Goal: Task Accomplishment & Management: Use online tool/utility

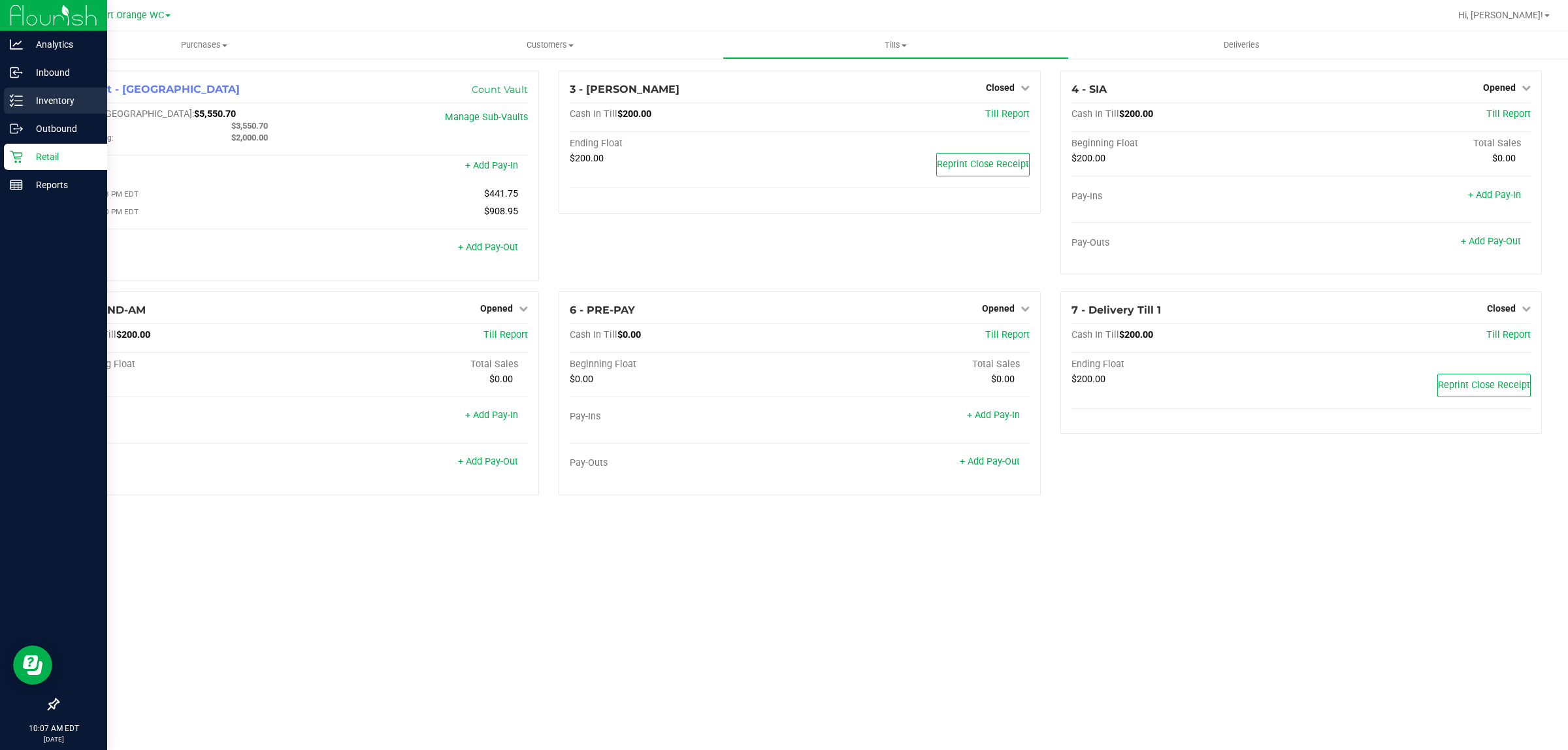
click at [43, 105] on p "Inventory" at bounding box center [62, 100] width 79 height 15
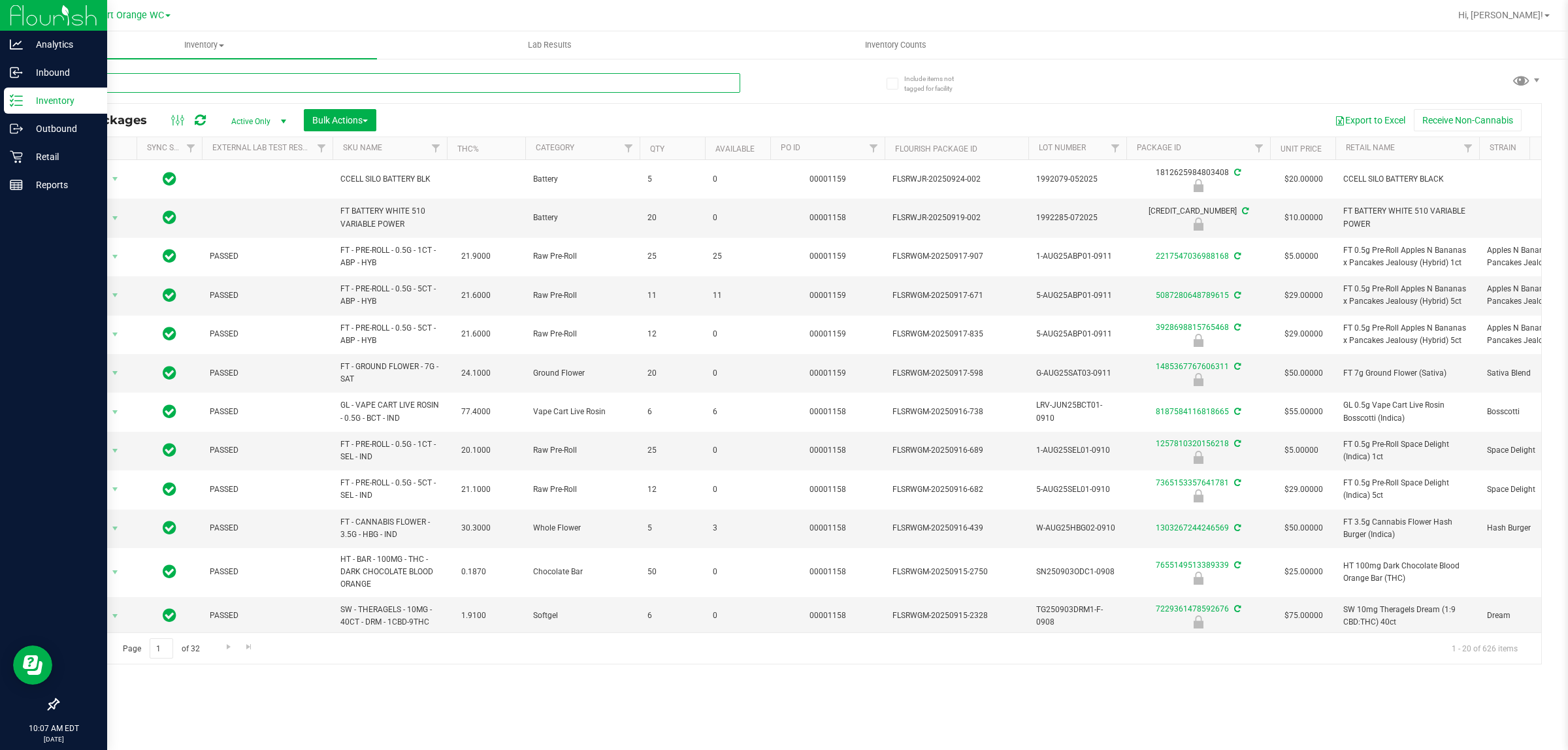
click at [215, 80] on input "text" at bounding box center [399, 83] width 683 height 20
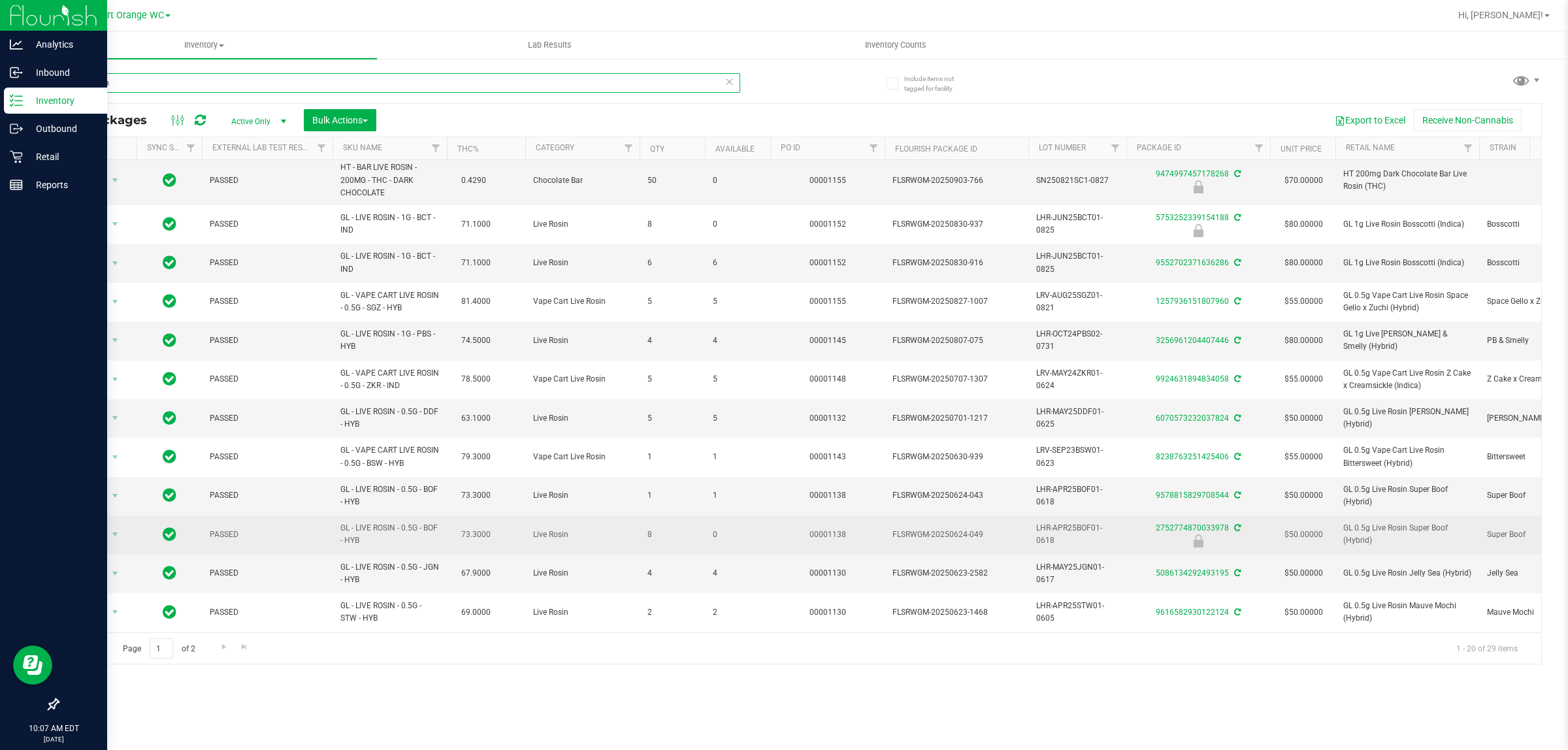
scroll to position [163, 0]
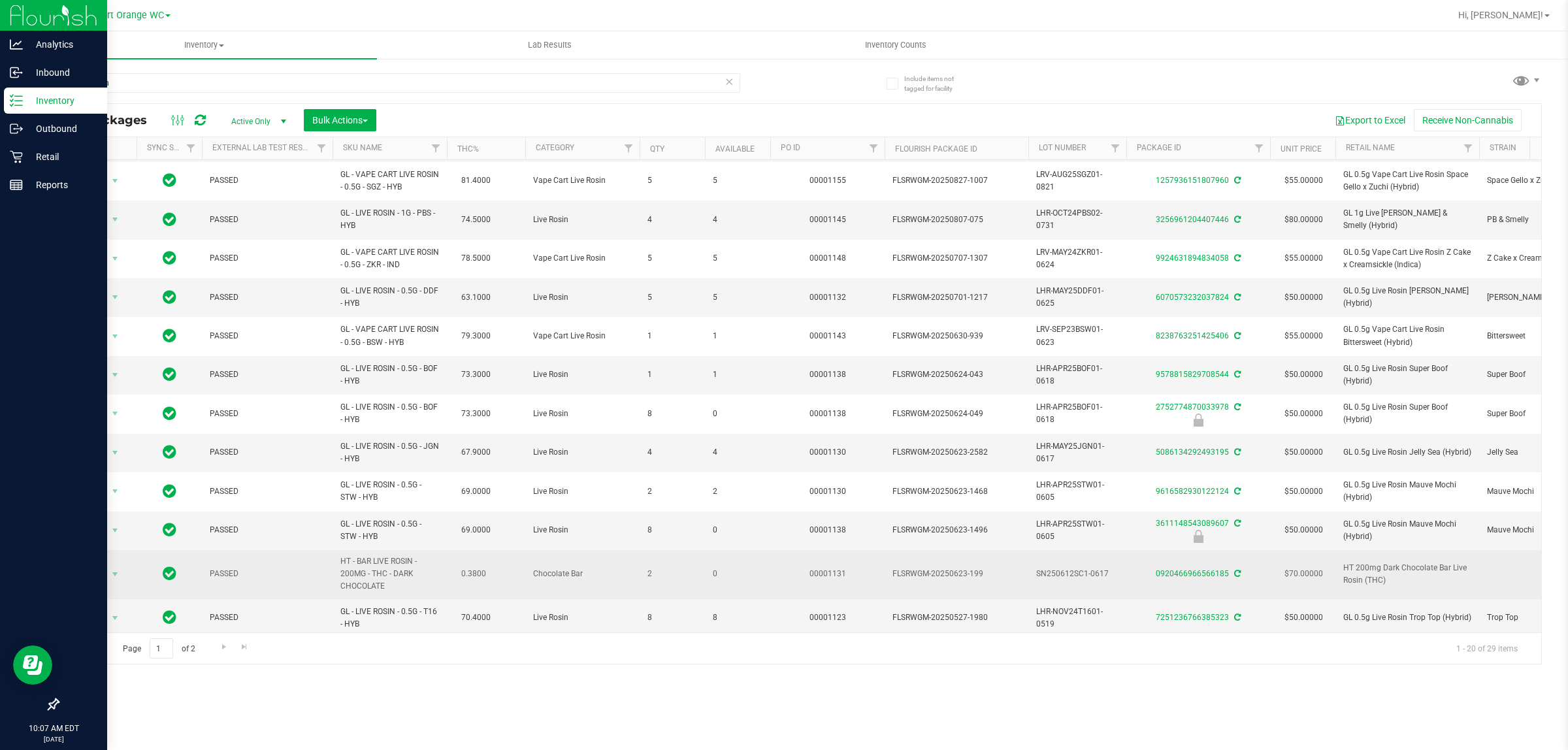
click at [1356, 577] on span "HT 200mg Dark Chocolate Bar Live Rosin (THC)" at bounding box center [1407, 573] width 128 height 25
copy td "HT 200mg Dark Chocolate Bar Live Rosin (THC)"
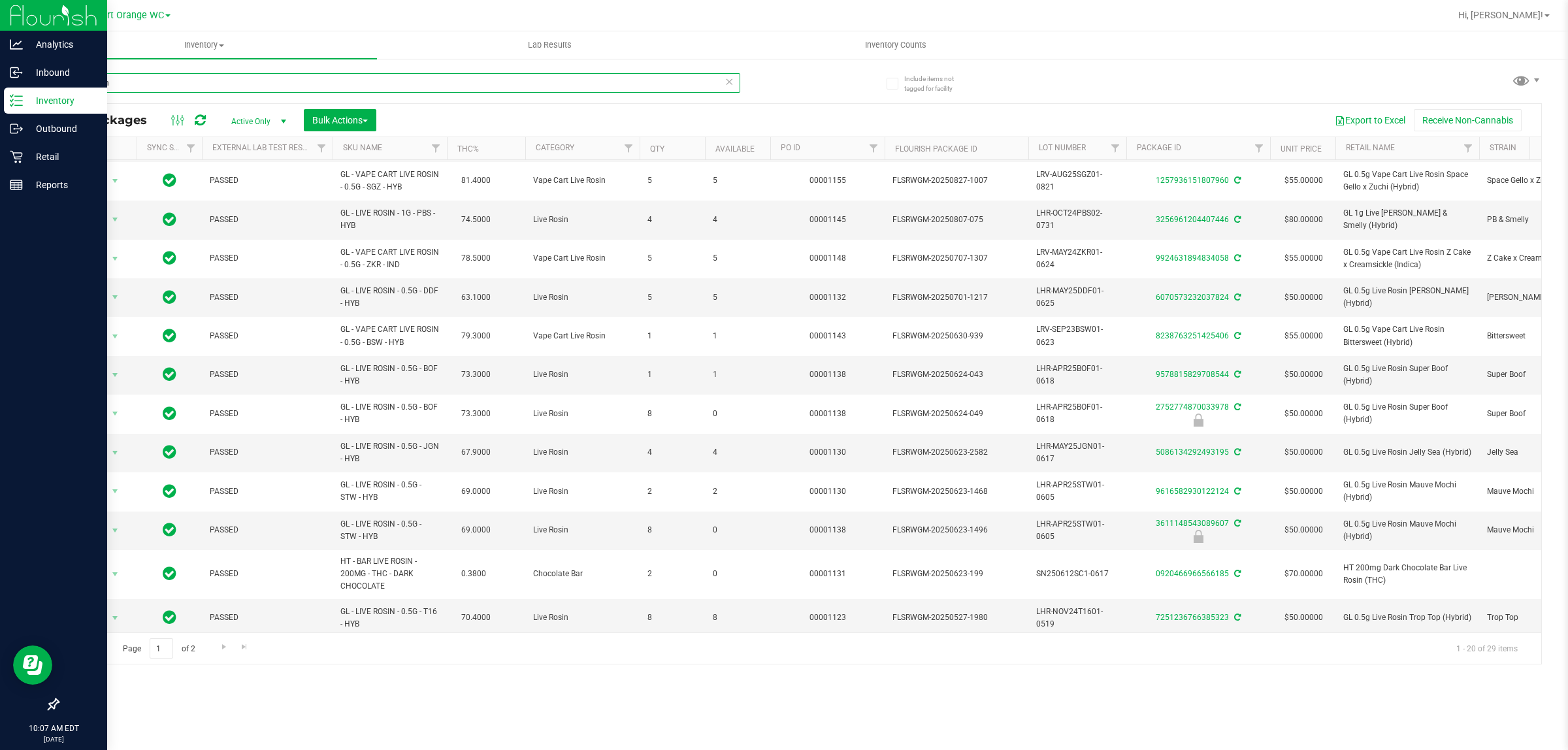
click at [252, 79] on input "live rosin" at bounding box center [399, 83] width 683 height 20
click at [253, 82] on input "live rosin" at bounding box center [399, 83] width 683 height 20
click at [254, 83] on input "live rosin" at bounding box center [399, 83] width 683 height 20
click at [254, 83] on input "live rosin" at bounding box center [399, 83] width 683 height 20
click at [254, 86] on input "live rosin" at bounding box center [399, 83] width 683 height 20
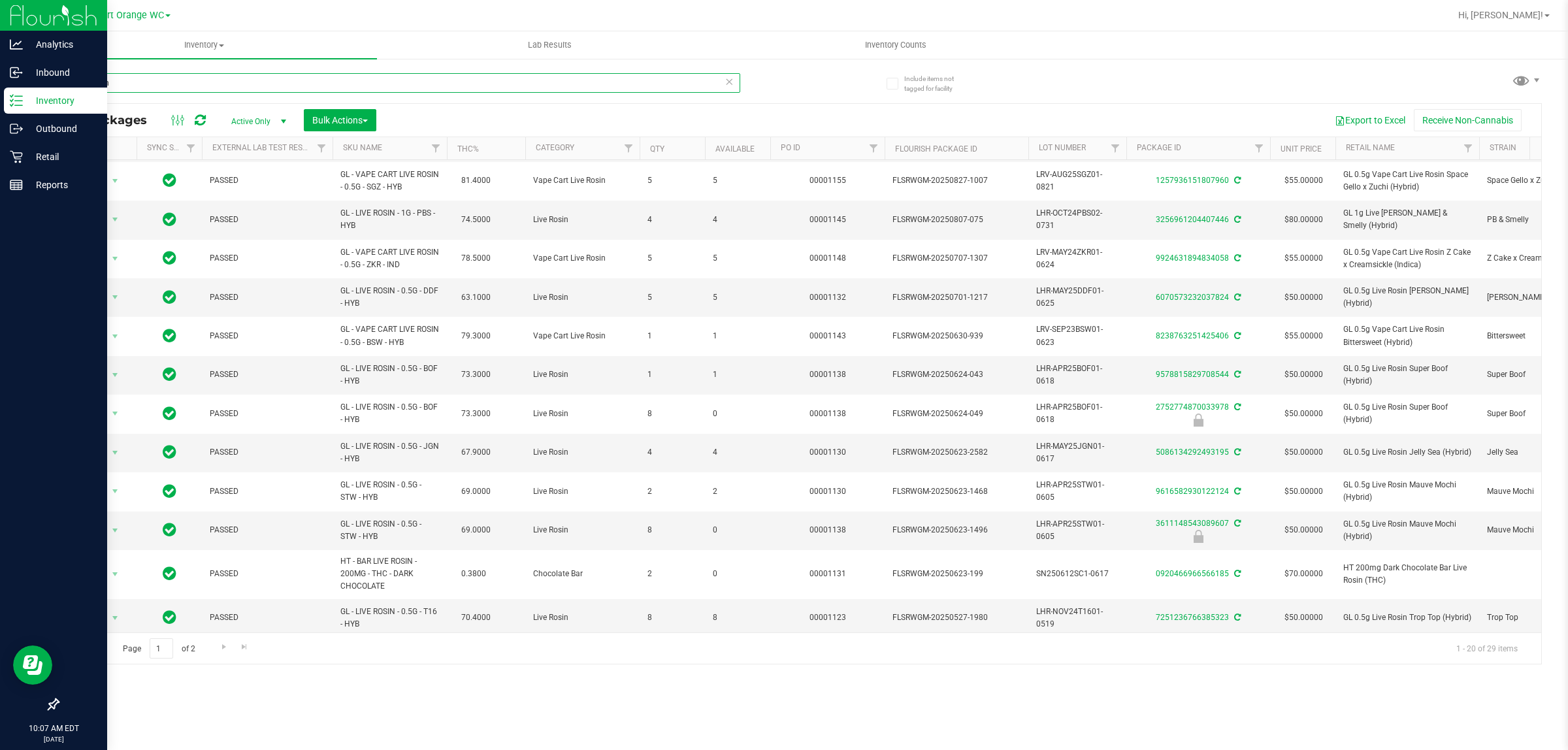
click at [254, 86] on input "live rosin" at bounding box center [399, 83] width 683 height 20
paste input "HT 200mg Dark Chocolate Bar Live Rosin (THC)"
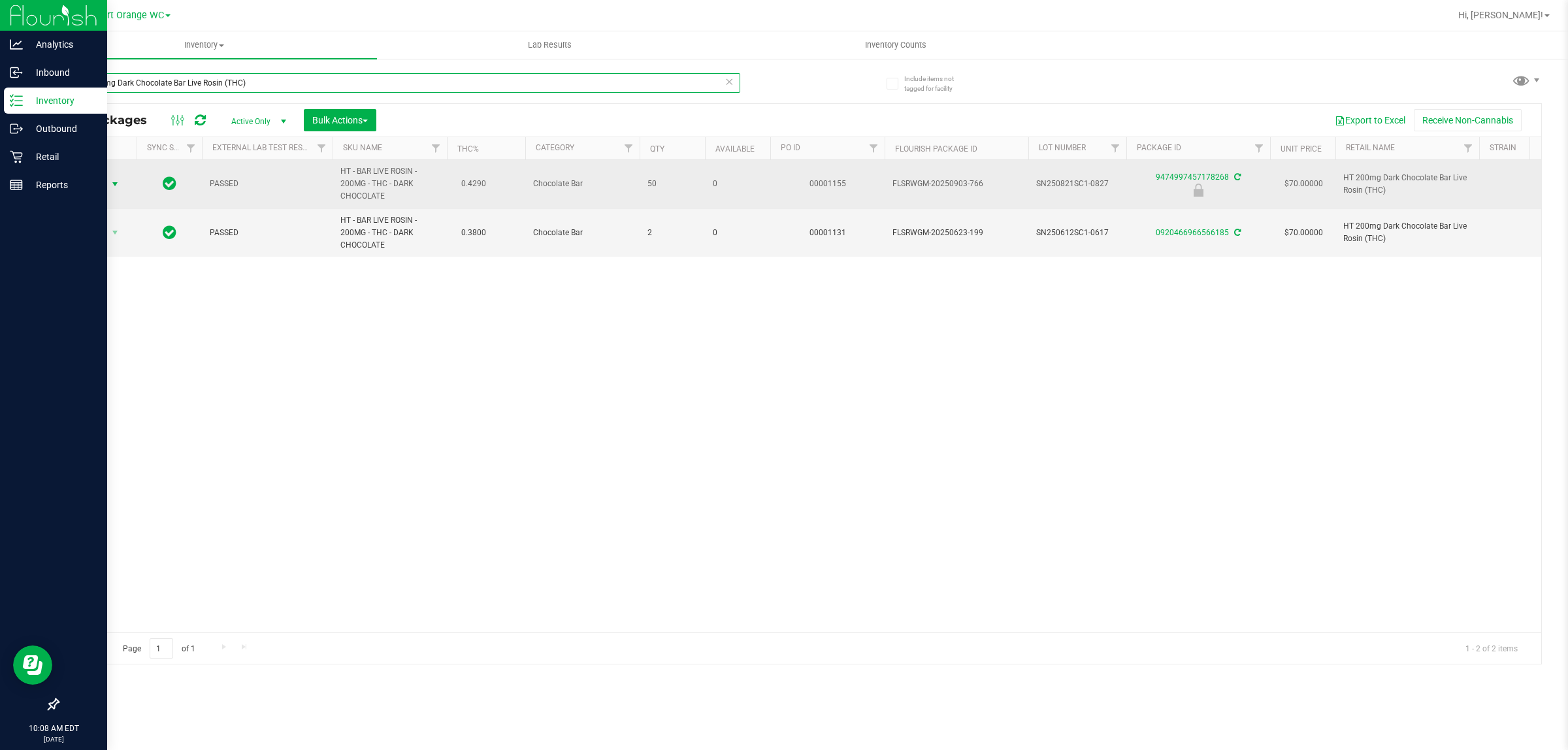
type input "HT 200mg Dark Chocolate Bar Live Rosin (THC)"
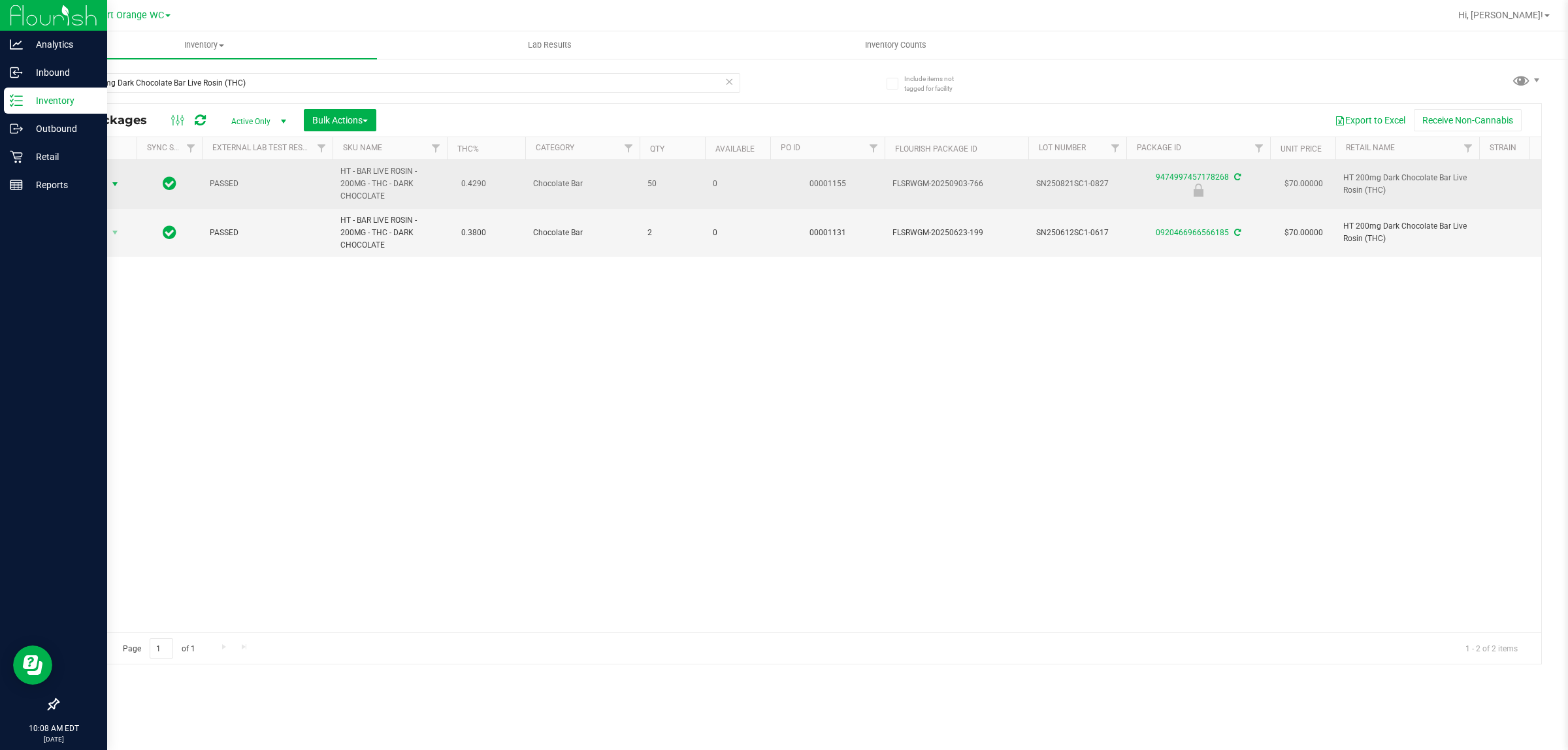
click at [107, 185] on span "select" at bounding box center [115, 184] width 16 height 18
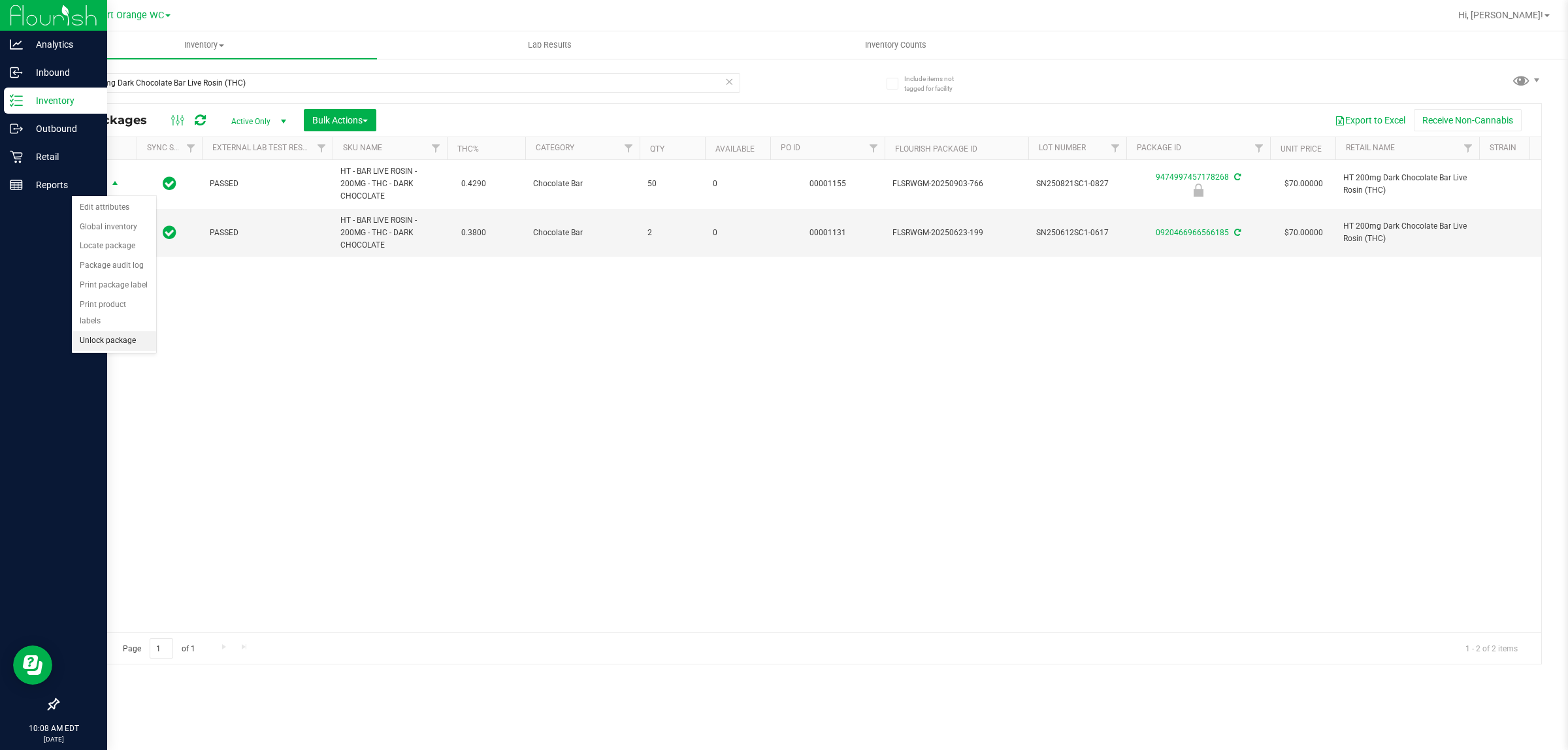
click at [100, 331] on li "Unlock package" at bounding box center [114, 341] width 84 height 20
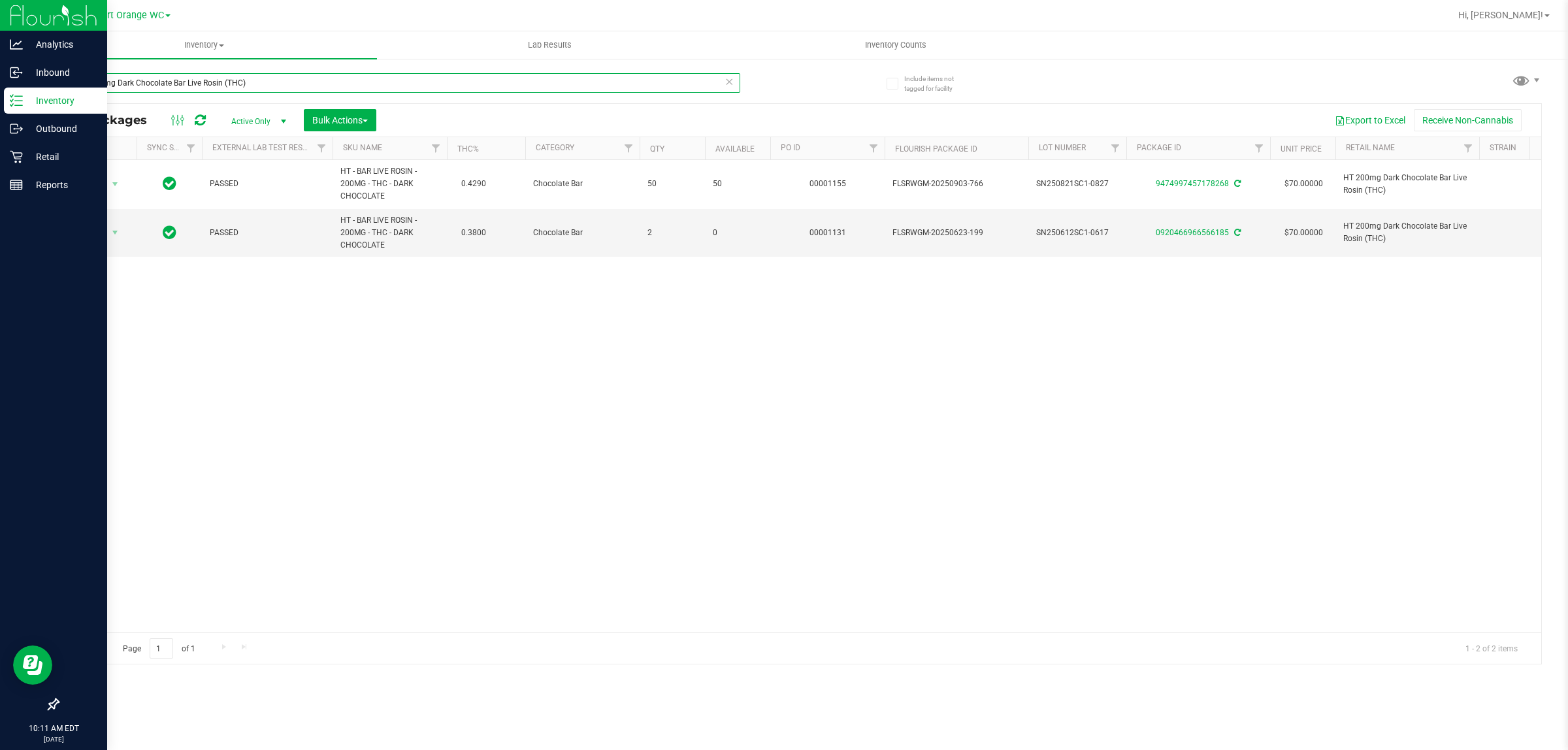
click at [308, 83] on input "HT 200mg Dark Chocolate Bar Live Rosin (THC)" at bounding box center [399, 83] width 683 height 20
type input "7518467429017734"
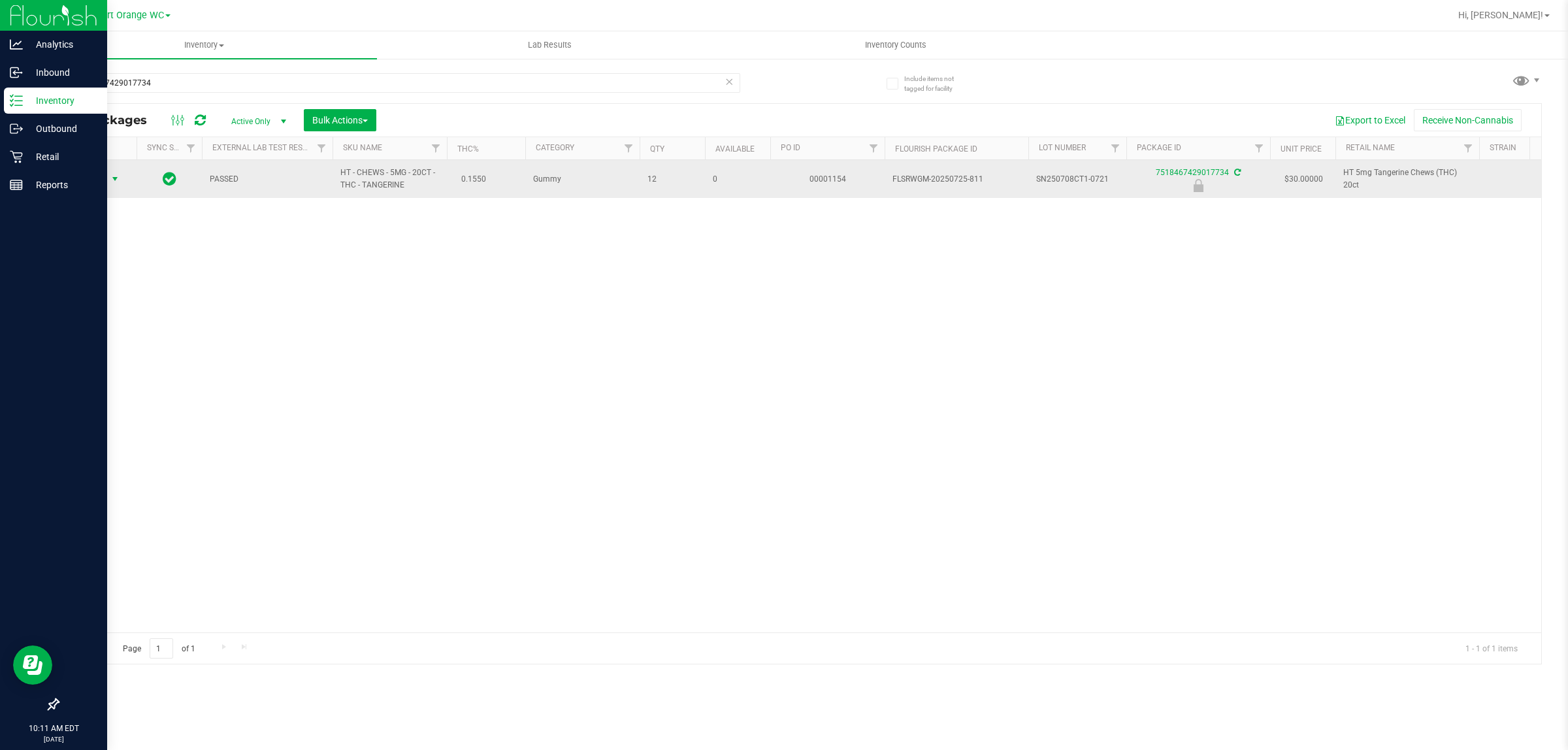
click at [103, 180] on span "Action" at bounding box center [89, 179] width 35 height 18
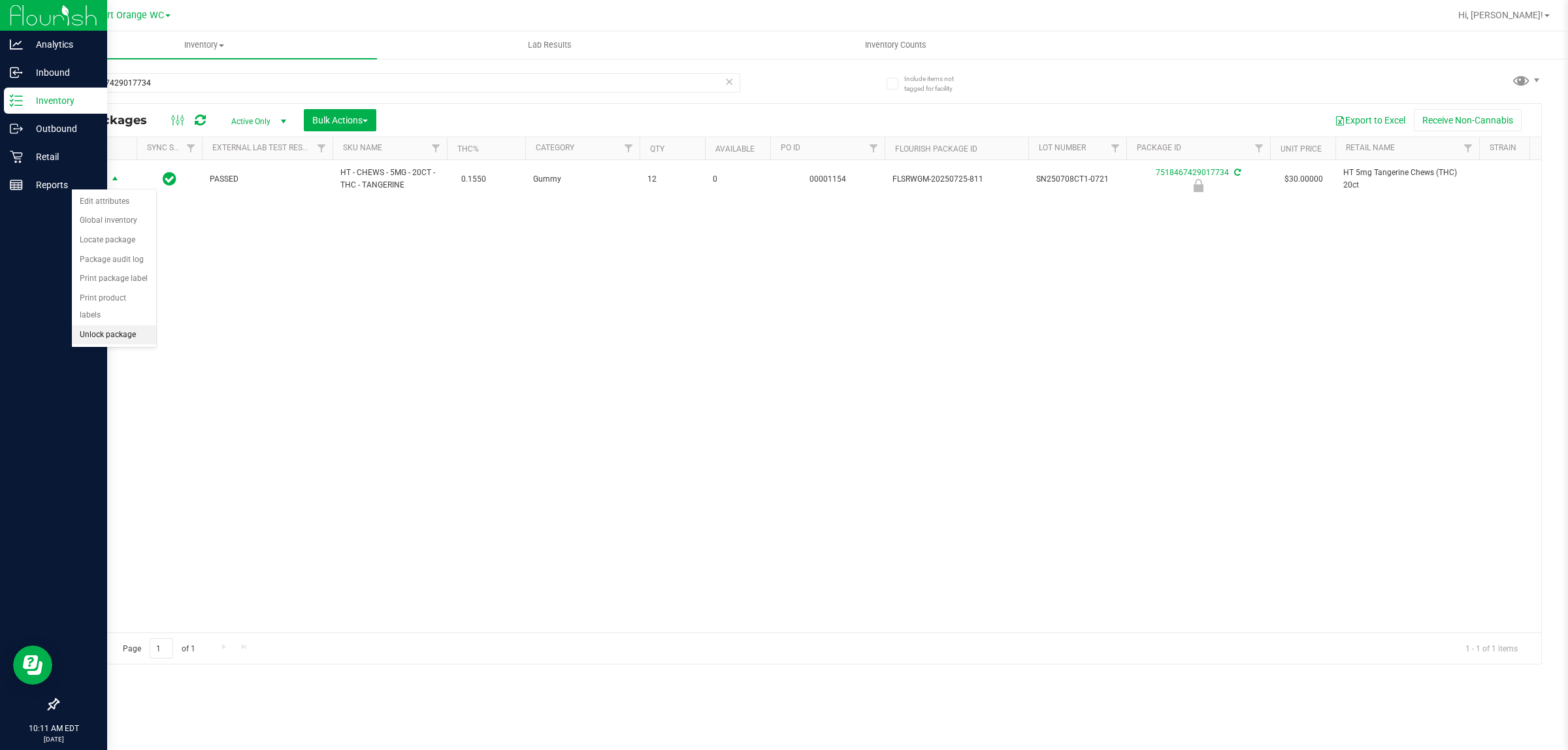
click at [99, 325] on li "Unlock package" at bounding box center [114, 335] width 84 height 20
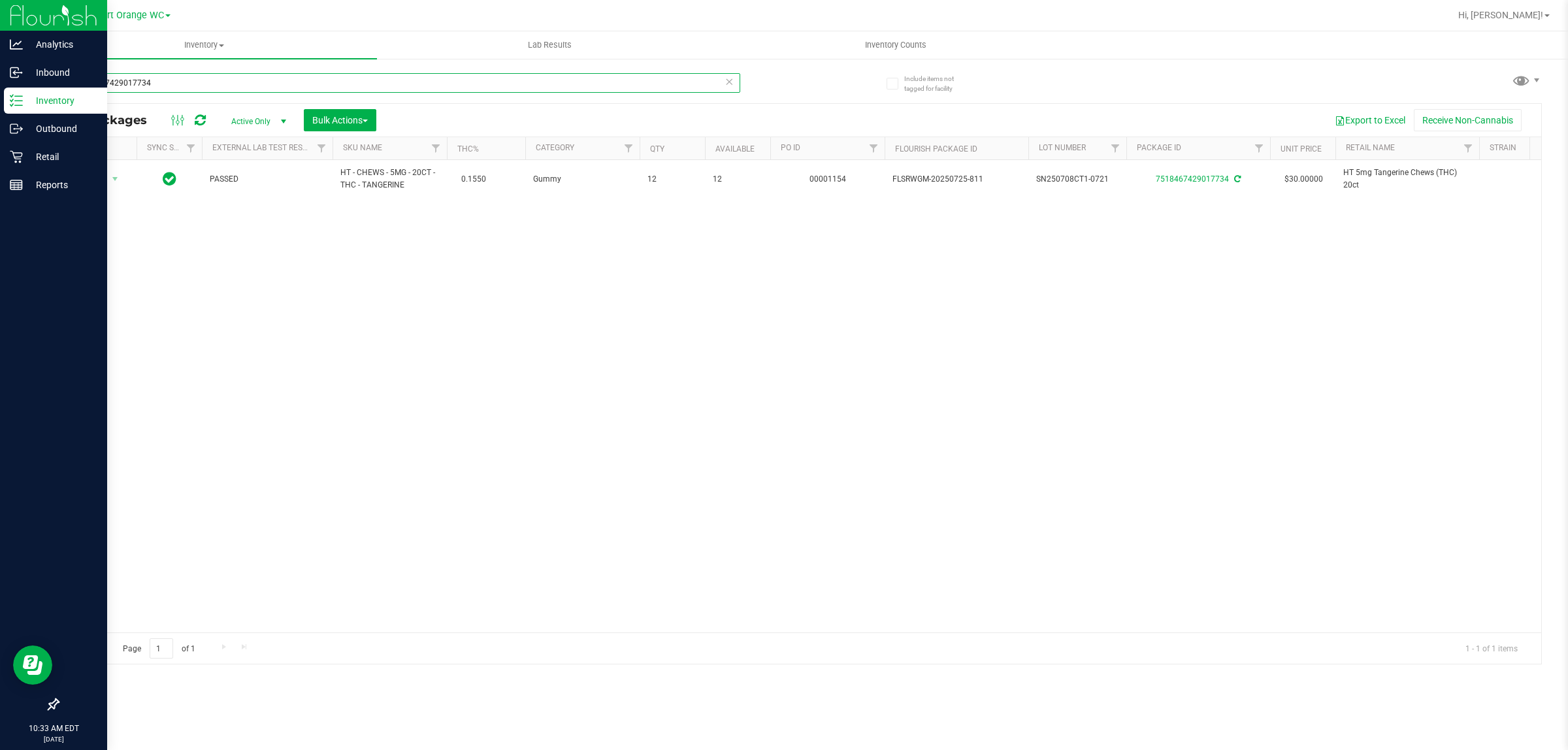
click at [170, 81] on input "7518467429017734" at bounding box center [399, 83] width 683 height 20
click at [171, 83] on input "7518467429017734" at bounding box center [399, 83] width 683 height 20
click at [168, 81] on input "7518467429017734" at bounding box center [399, 83] width 683 height 20
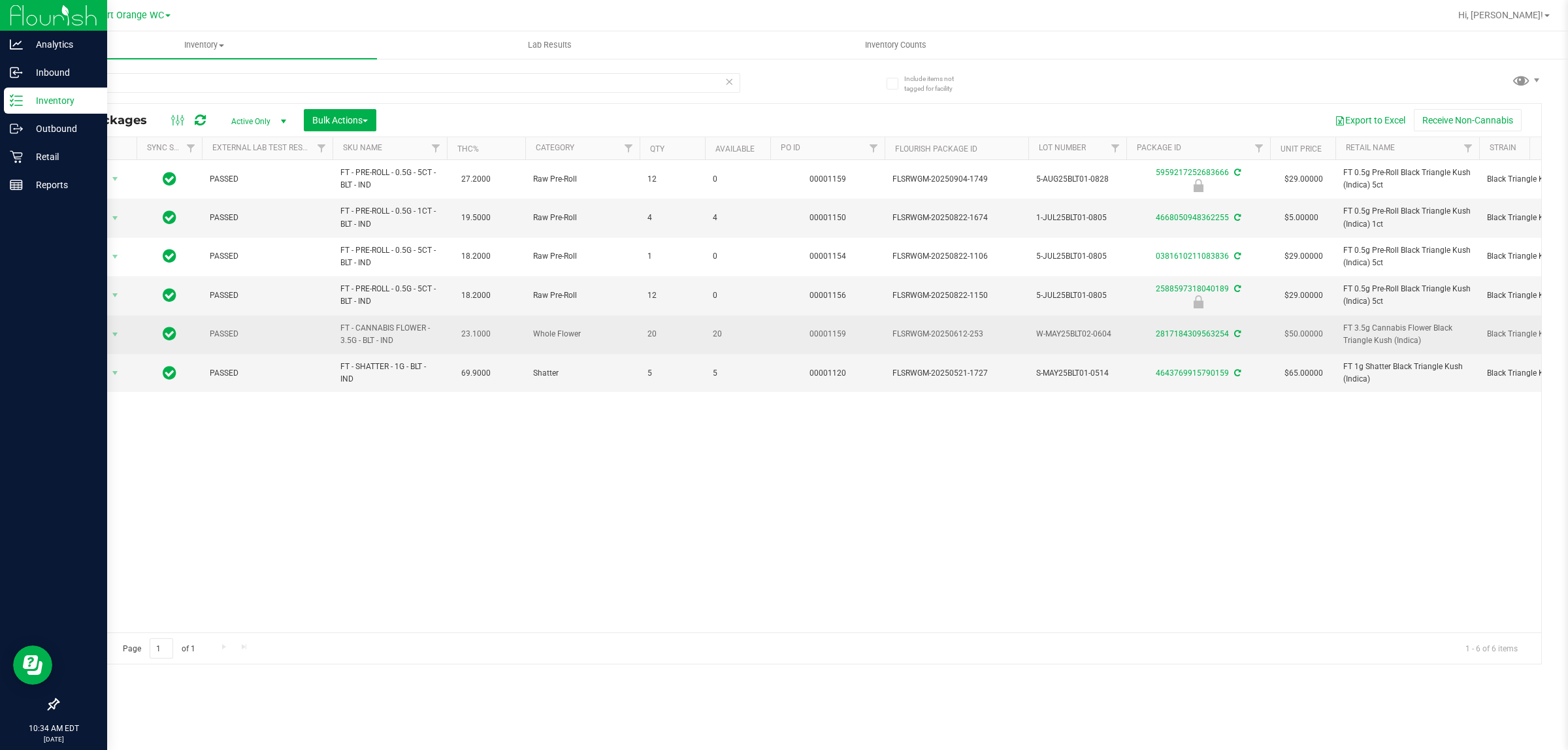
drag, startPoint x: 772, startPoint y: 301, endPoint x: 760, endPoint y: 329, distance: 30.5
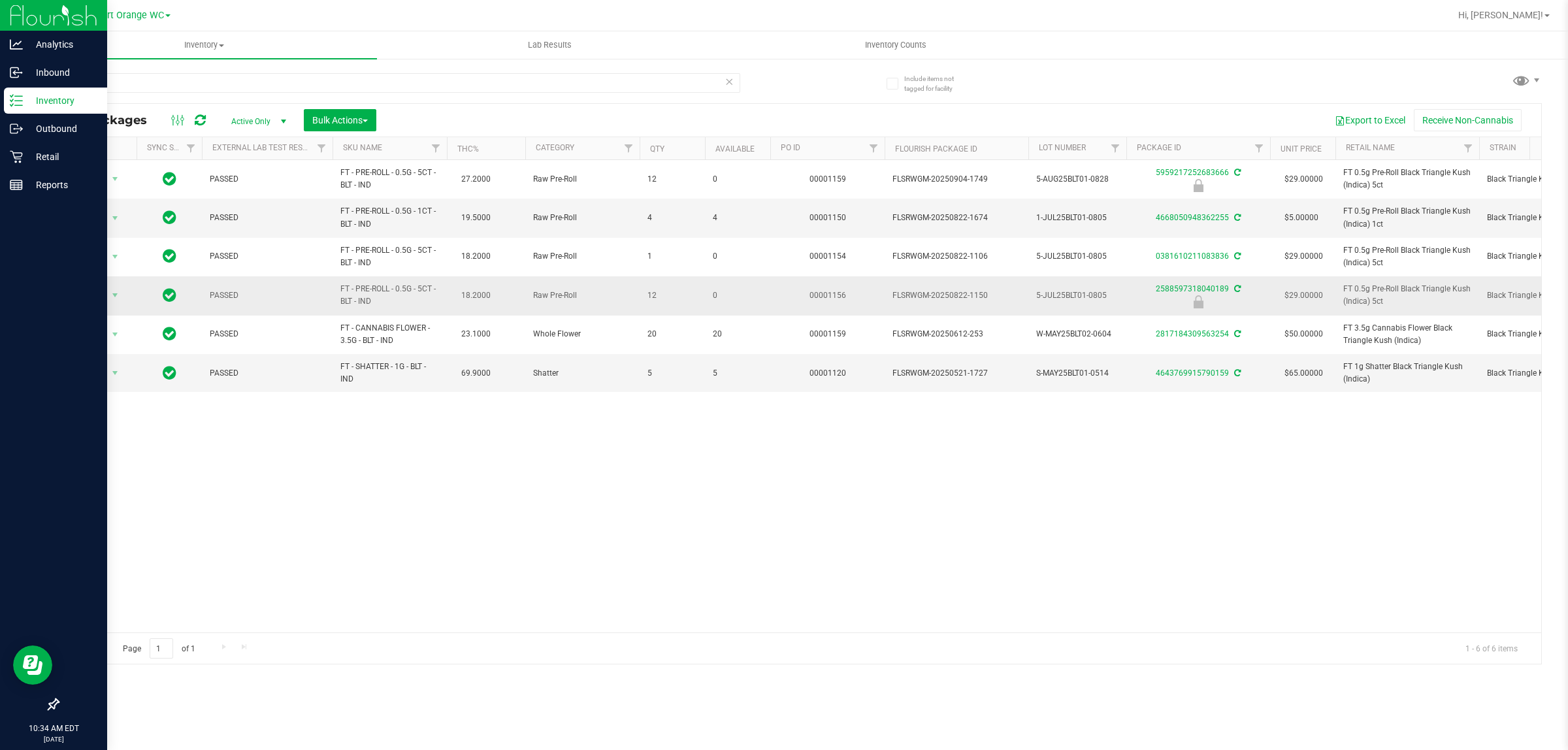
click at [764, 311] on td "0" at bounding box center [737, 295] width 65 height 39
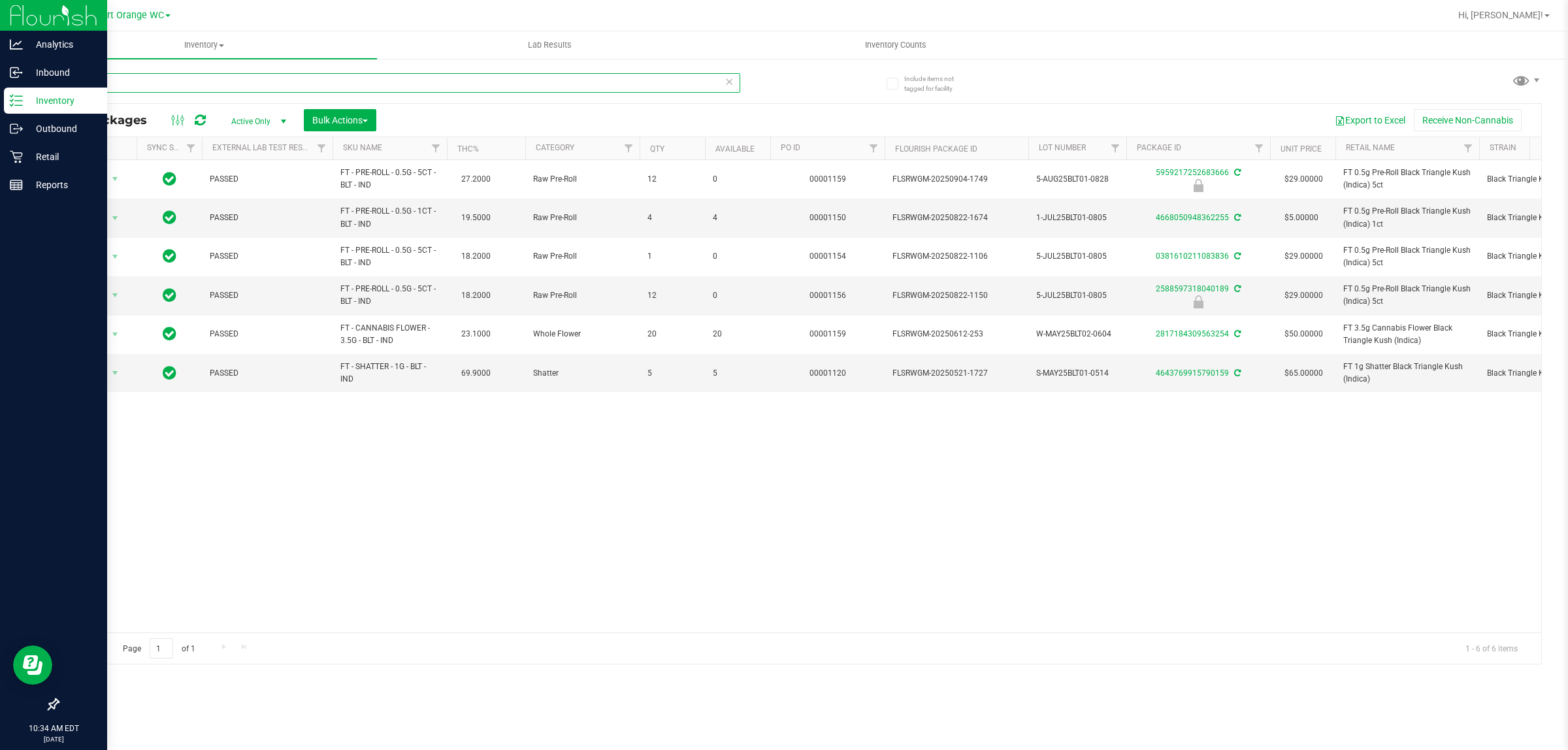
click at [123, 82] on input "blt" at bounding box center [399, 83] width 683 height 20
type input "5959217252683666"
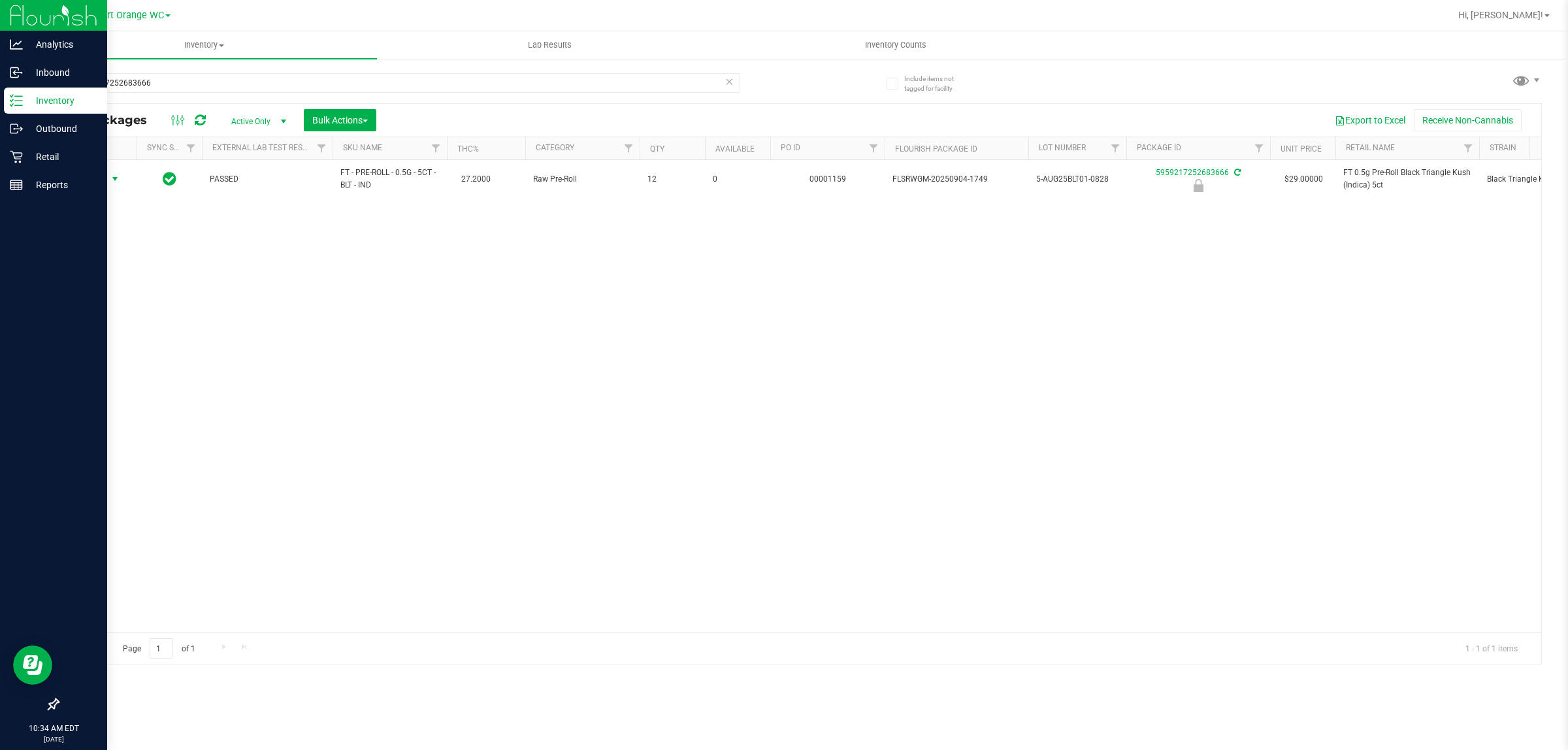
click at [89, 185] on span "Action" at bounding box center [89, 179] width 35 height 18
click at [107, 325] on li "Unlock package" at bounding box center [114, 335] width 84 height 20
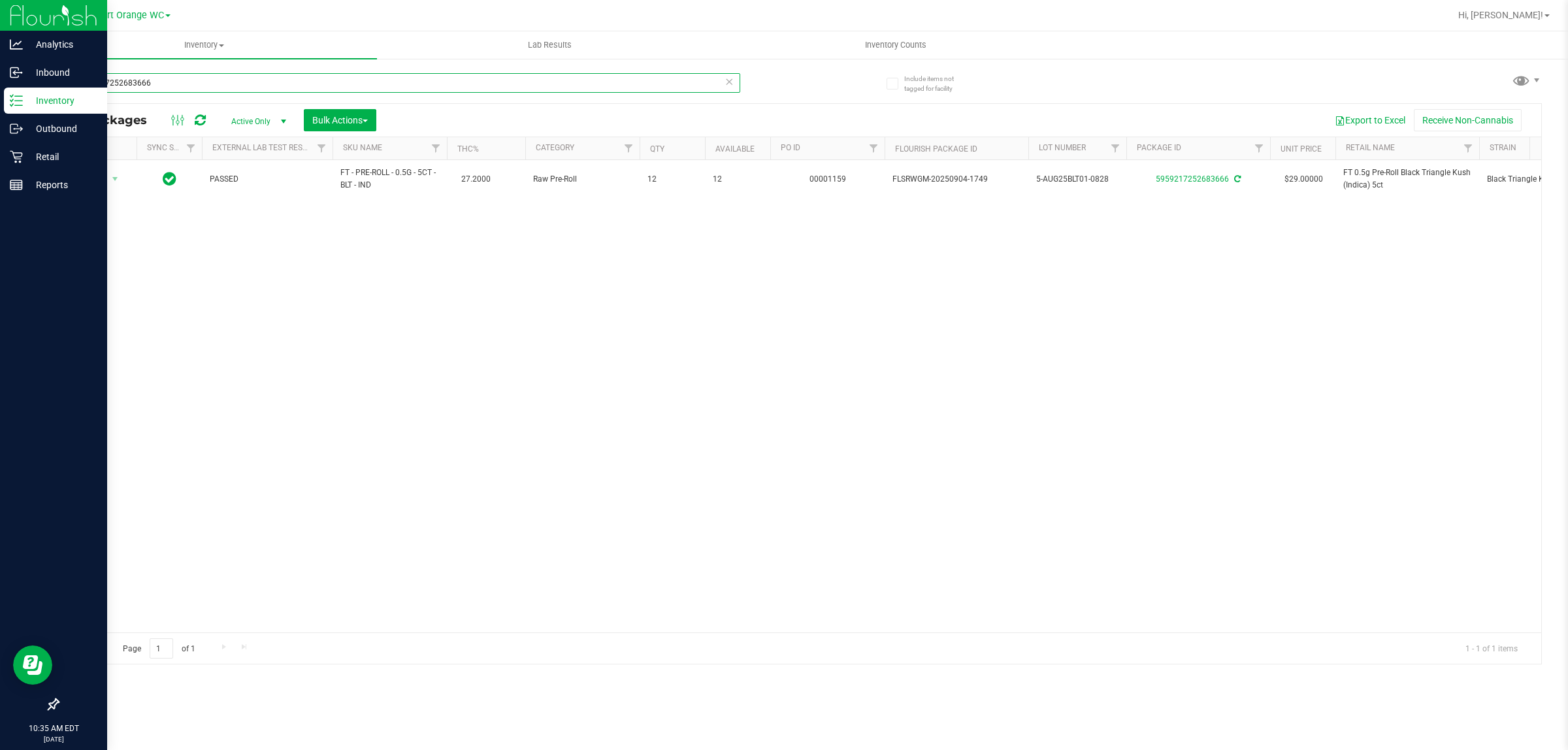
click at [456, 81] on input "5959217252683666" at bounding box center [399, 83] width 683 height 20
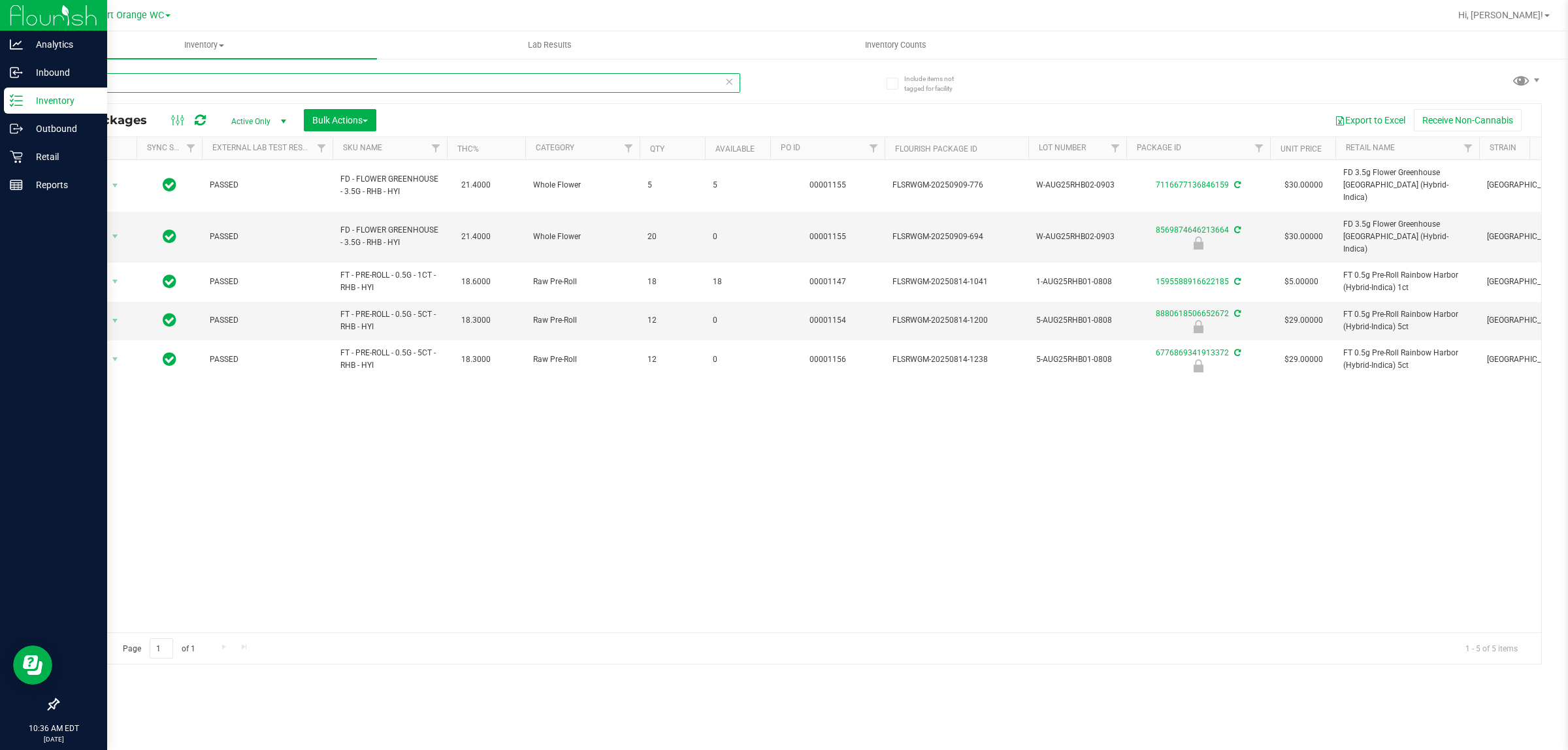
click at [508, 83] on input "rhb" at bounding box center [399, 83] width 683 height 20
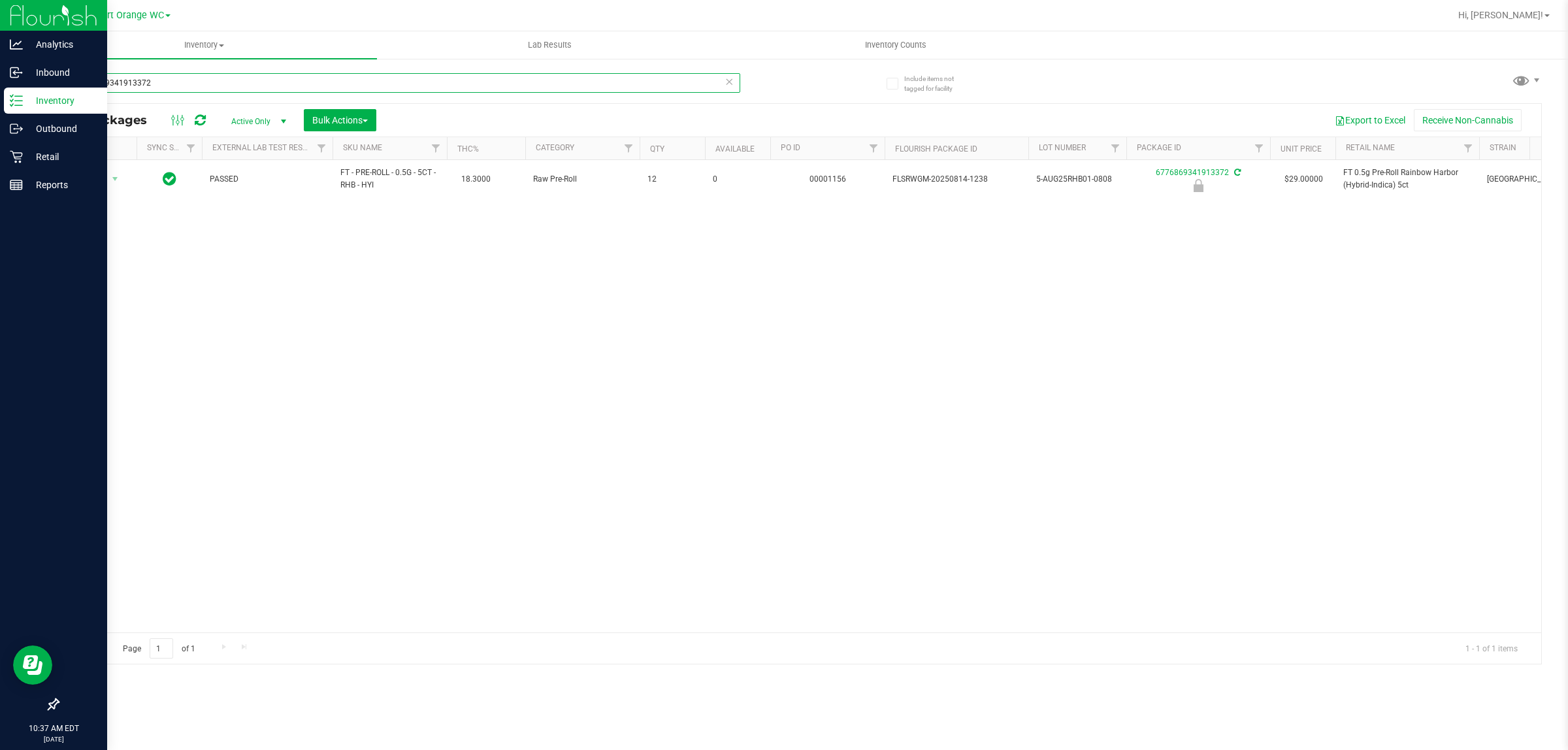
click at [507, 83] on input "6776869341913372" at bounding box center [399, 83] width 683 height 20
click at [511, 85] on input "6776869341913372" at bounding box center [399, 83] width 683 height 20
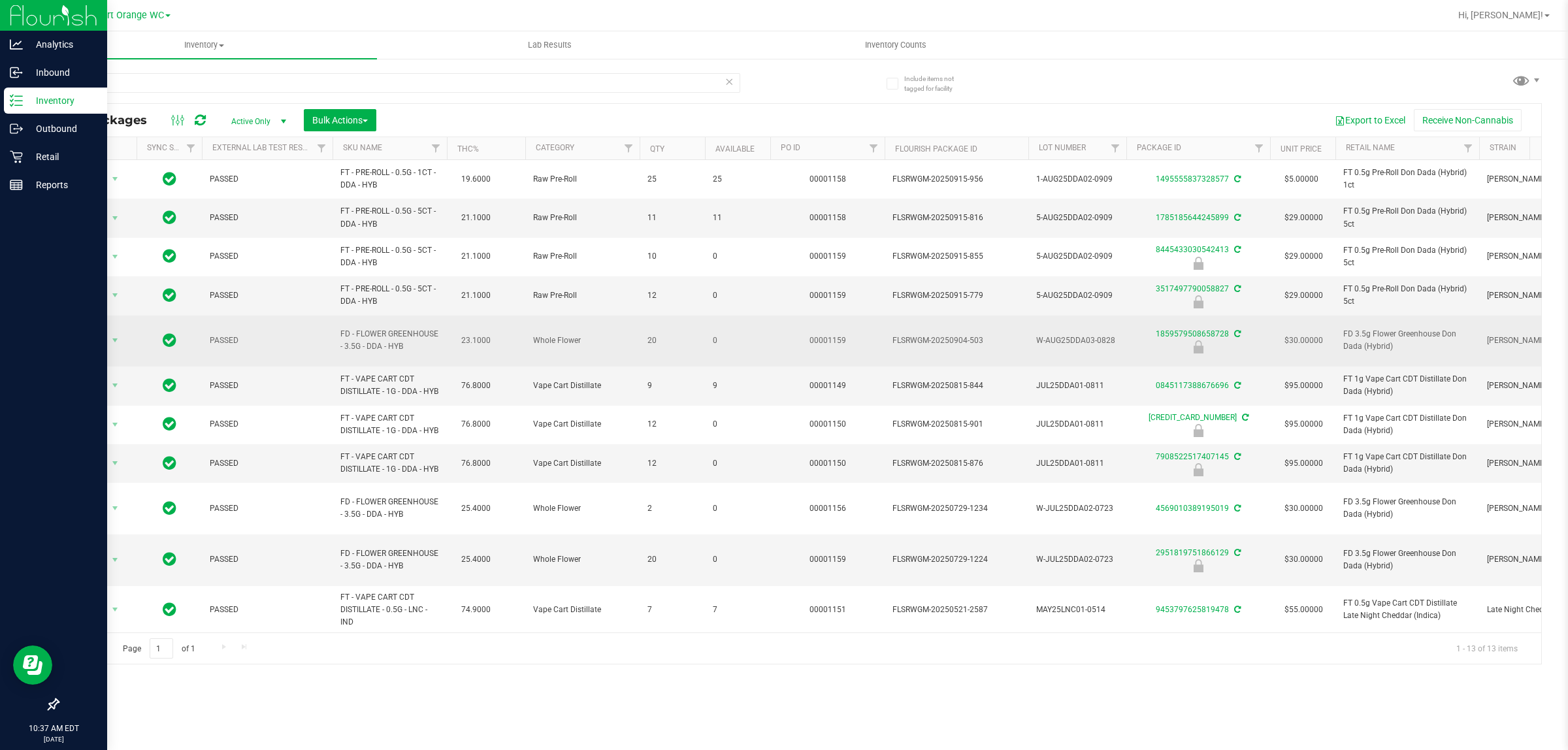
click at [1376, 328] on span "FD 3.5g Flower Greenhouse Don Dada (Hybrid)" at bounding box center [1407, 340] width 128 height 25
copy tr "FD 3.5g Flower Greenhouse Don Dada (Hybrid)"
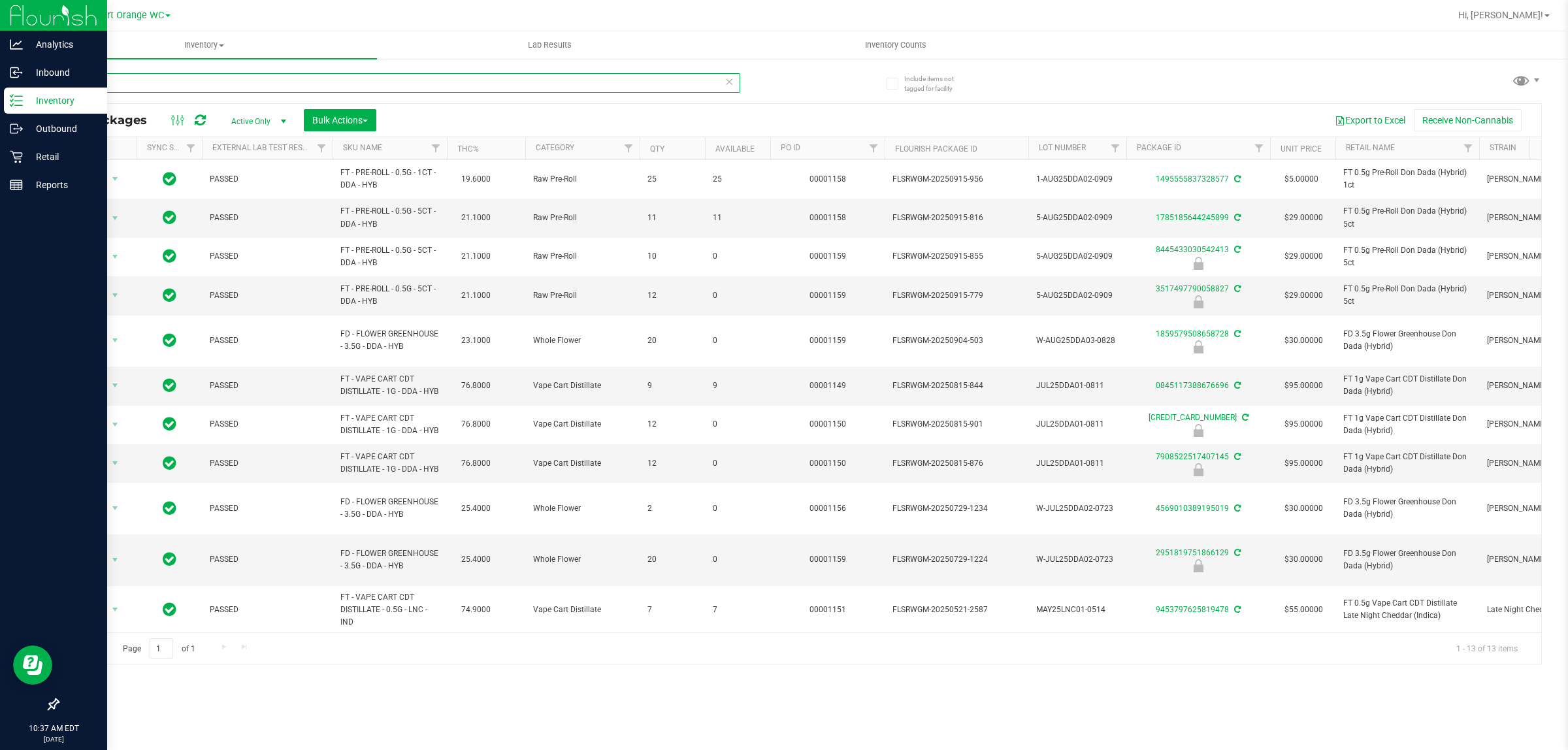
click at [211, 77] on input "dda" at bounding box center [399, 83] width 683 height 20
click at [211, 79] on input "dda" at bounding box center [399, 83] width 683 height 20
paste input "FD 3.5g Flower Greenhouse Don Dada (Hybrid)"
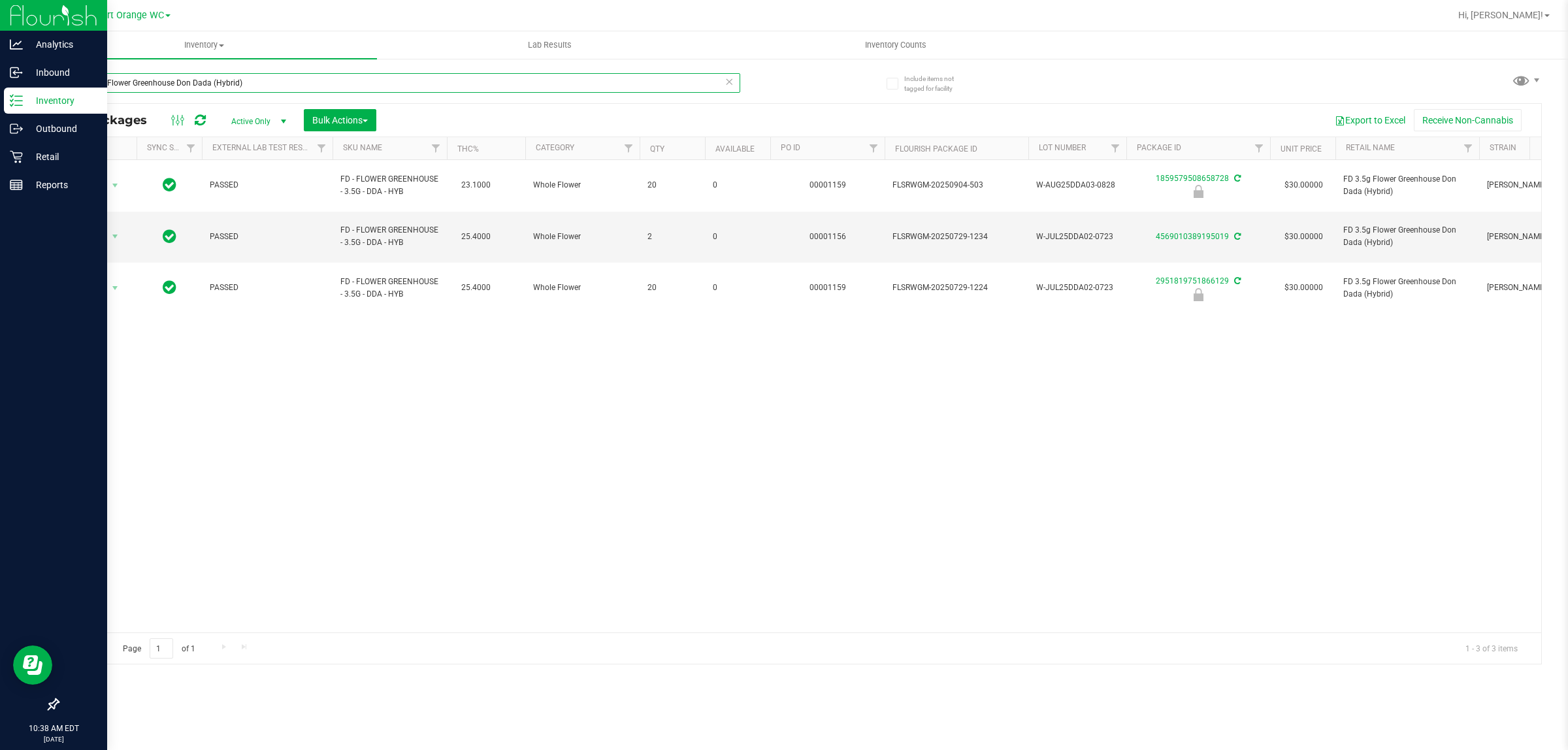
click at [253, 81] on input "FD 3.5g Flower Greenhouse Don Dada (Hybrid)" at bounding box center [399, 83] width 683 height 20
type input "2951819751866129"
